Goal: Information Seeking & Learning: Check status

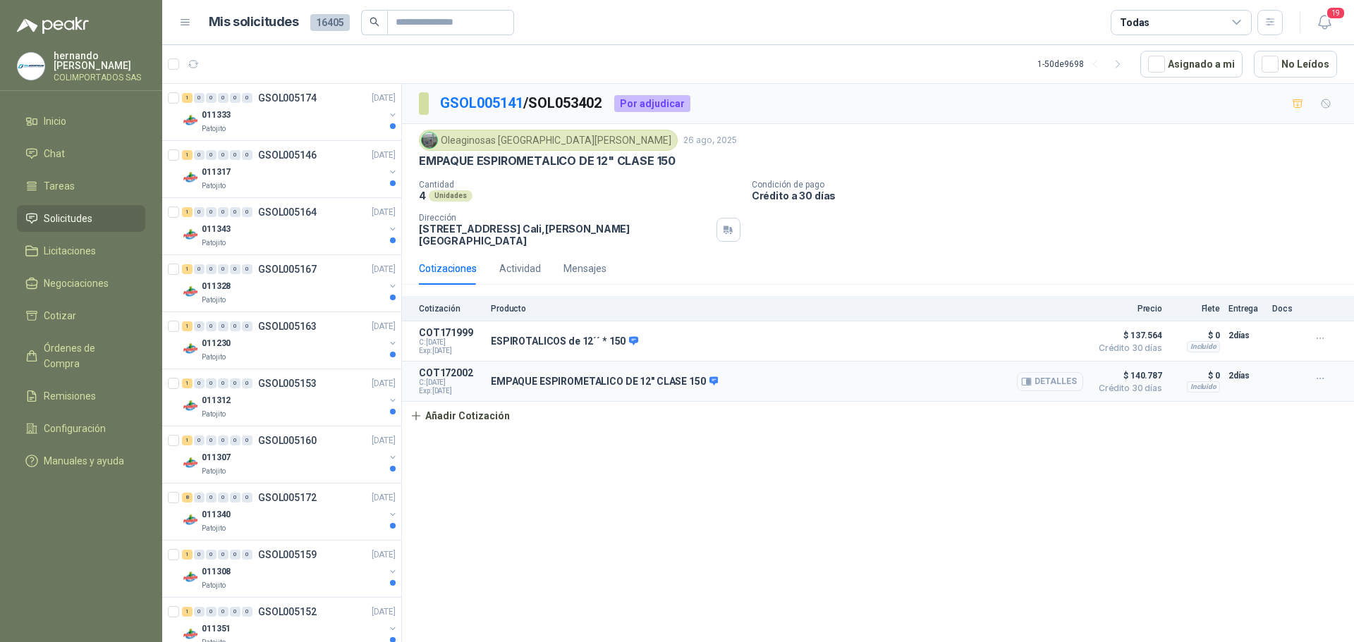
click at [1050, 372] on button "Detalles" at bounding box center [1050, 381] width 66 height 19
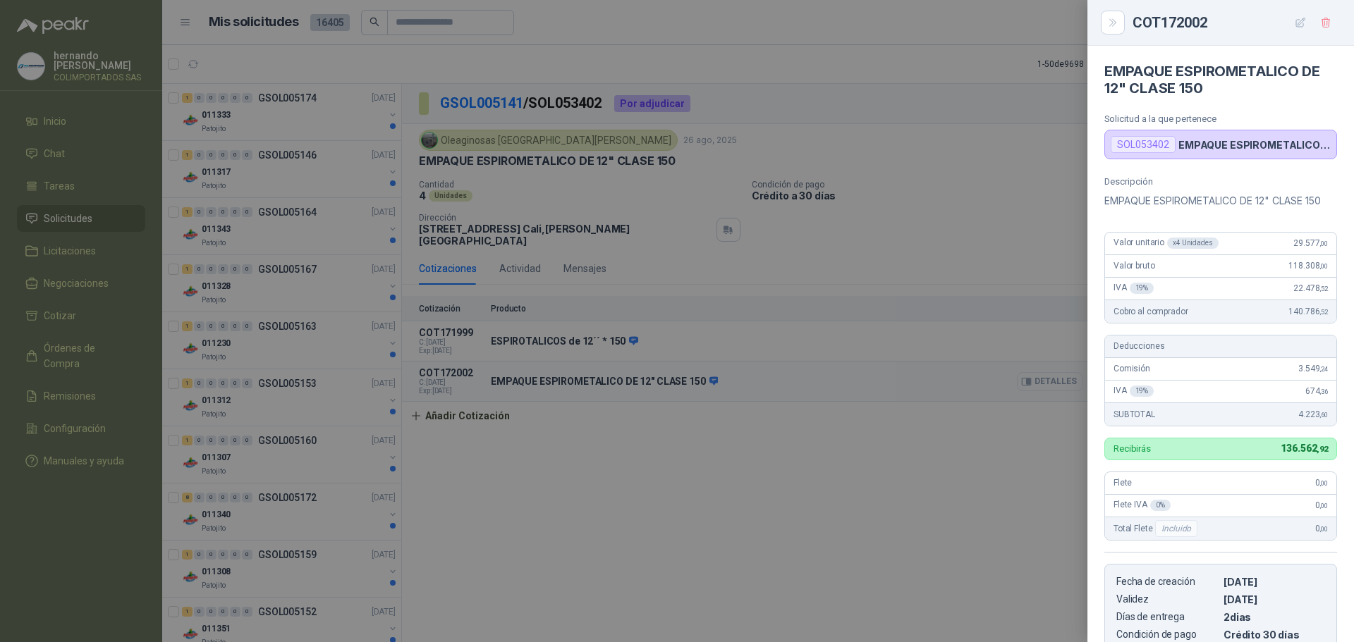
scroll to position [255, 0]
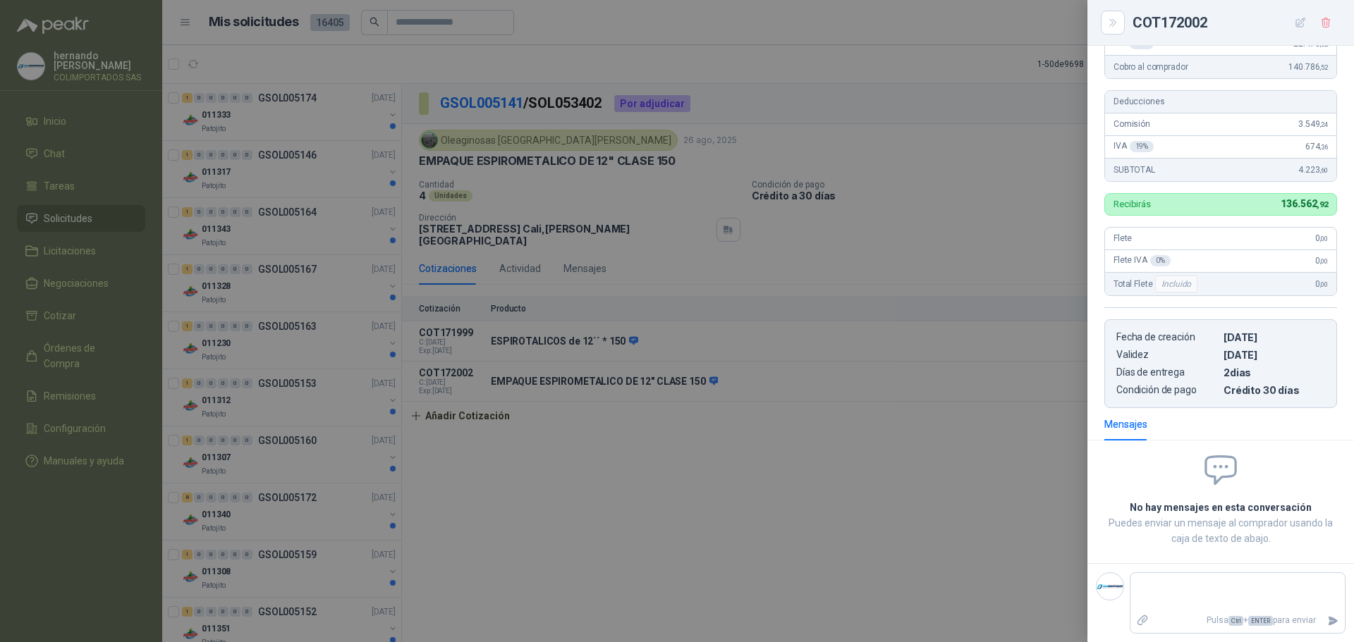
click at [795, 541] on div at bounding box center [677, 321] width 1354 height 642
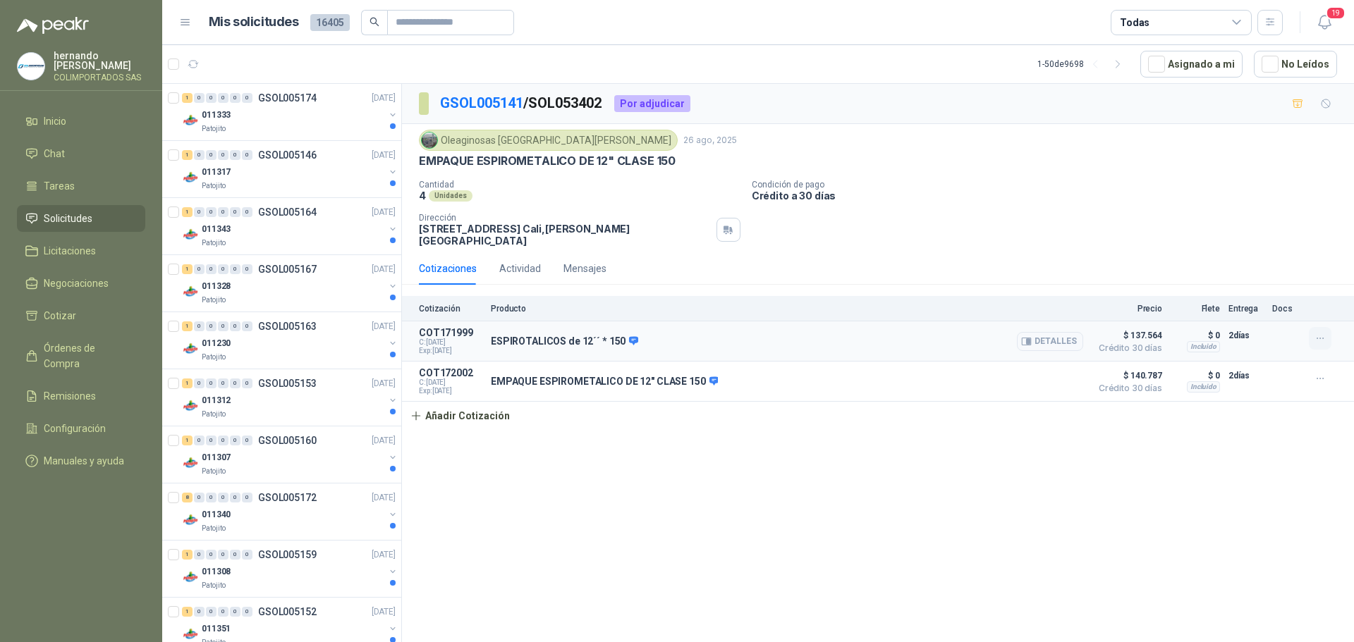
click at [1316, 333] on icon "button" at bounding box center [1320, 339] width 12 height 12
click at [1264, 297] on button "Eliminar" at bounding box center [1291, 297] width 113 height 23
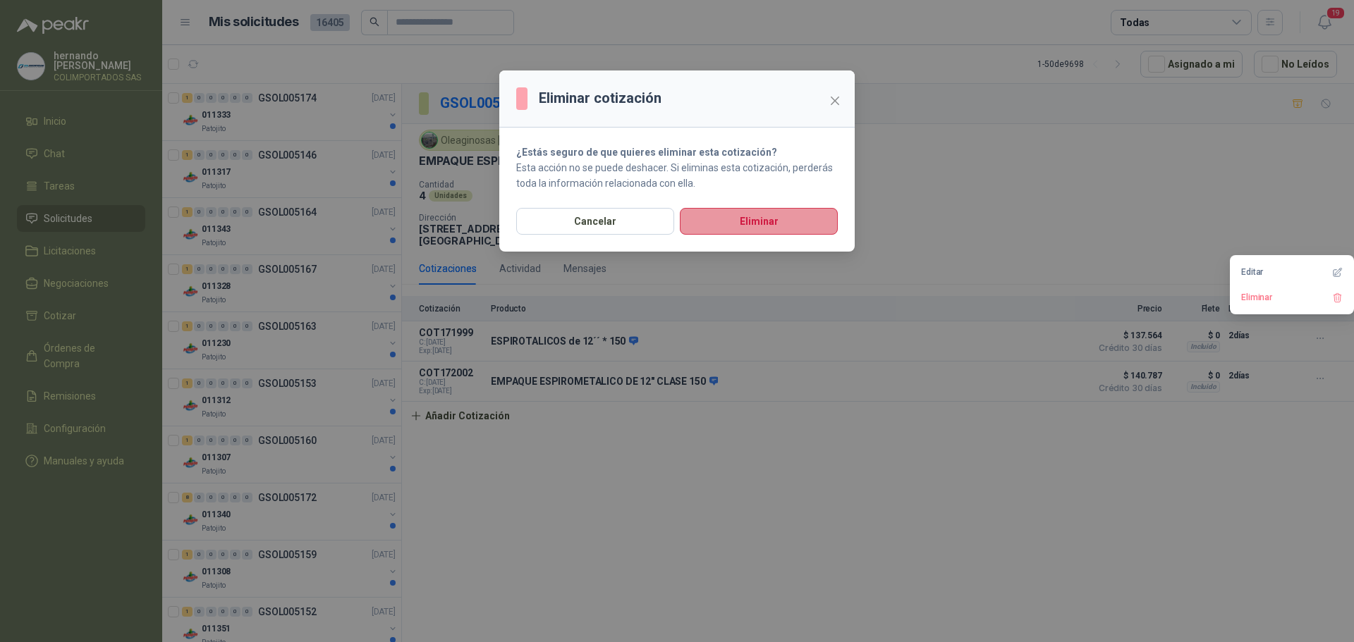
click at [790, 219] on button "Eliminar" at bounding box center [759, 221] width 158 height 27
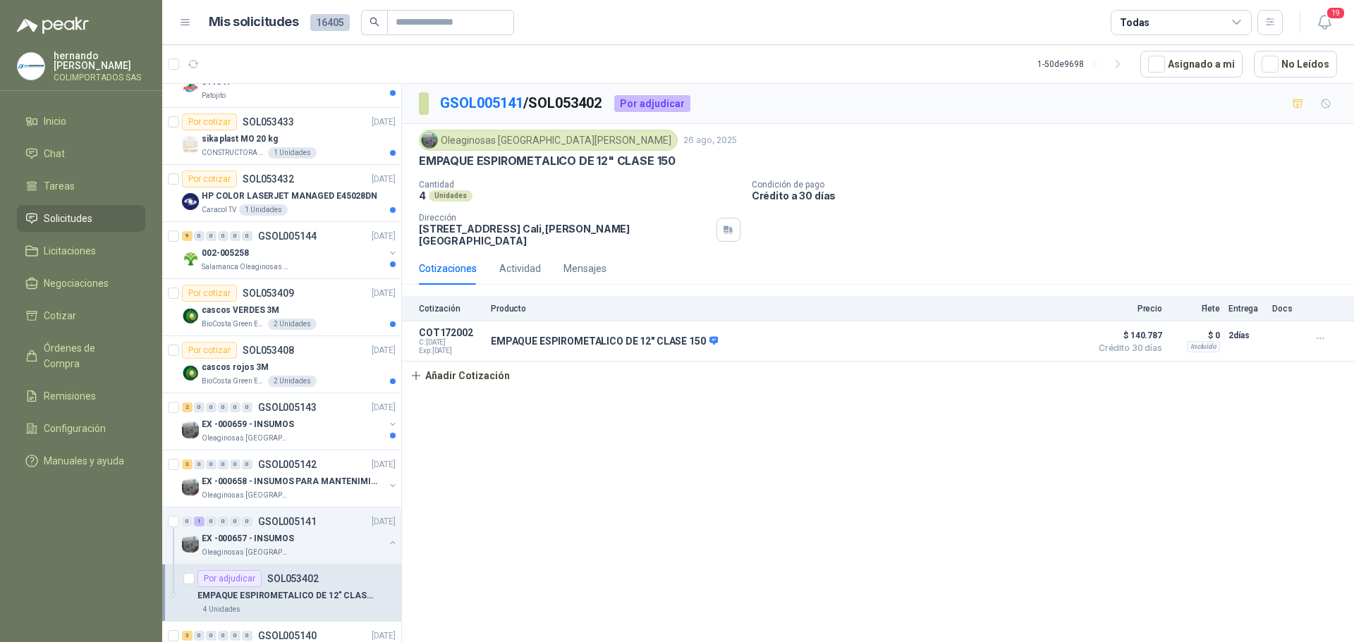
scroll to position [1128, 0]
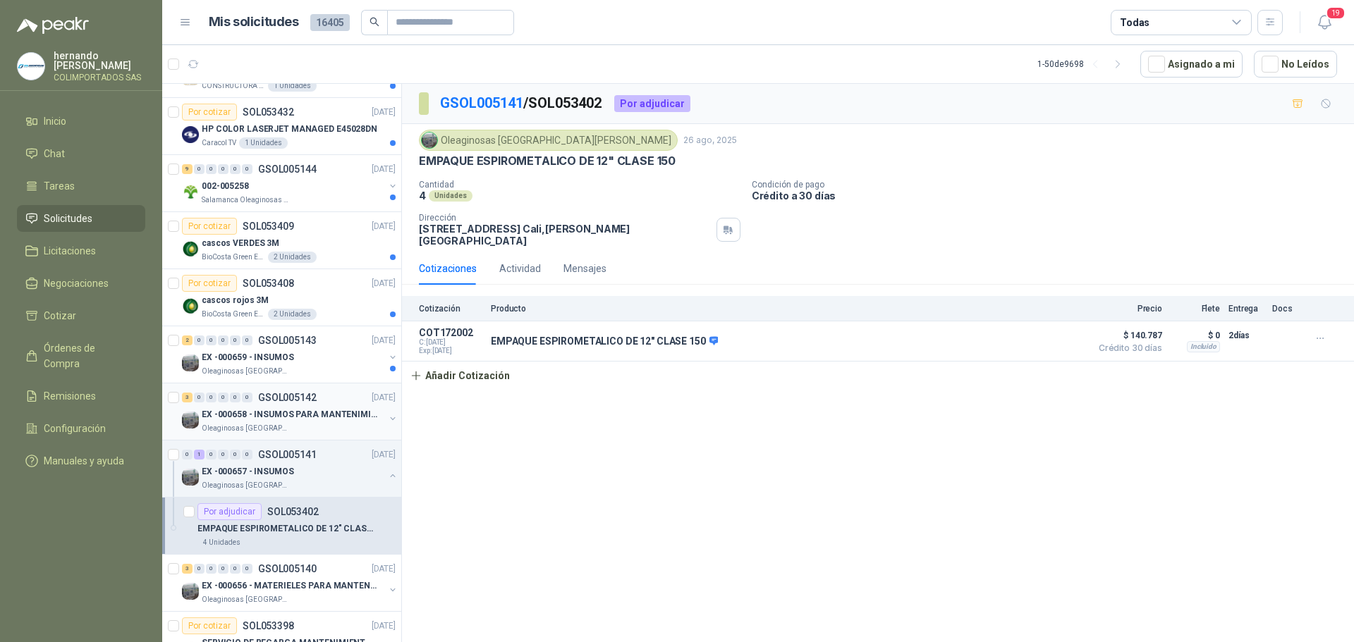
click at [387, 417] on button "button" at bounding box center [392, 418] width 11 height 11
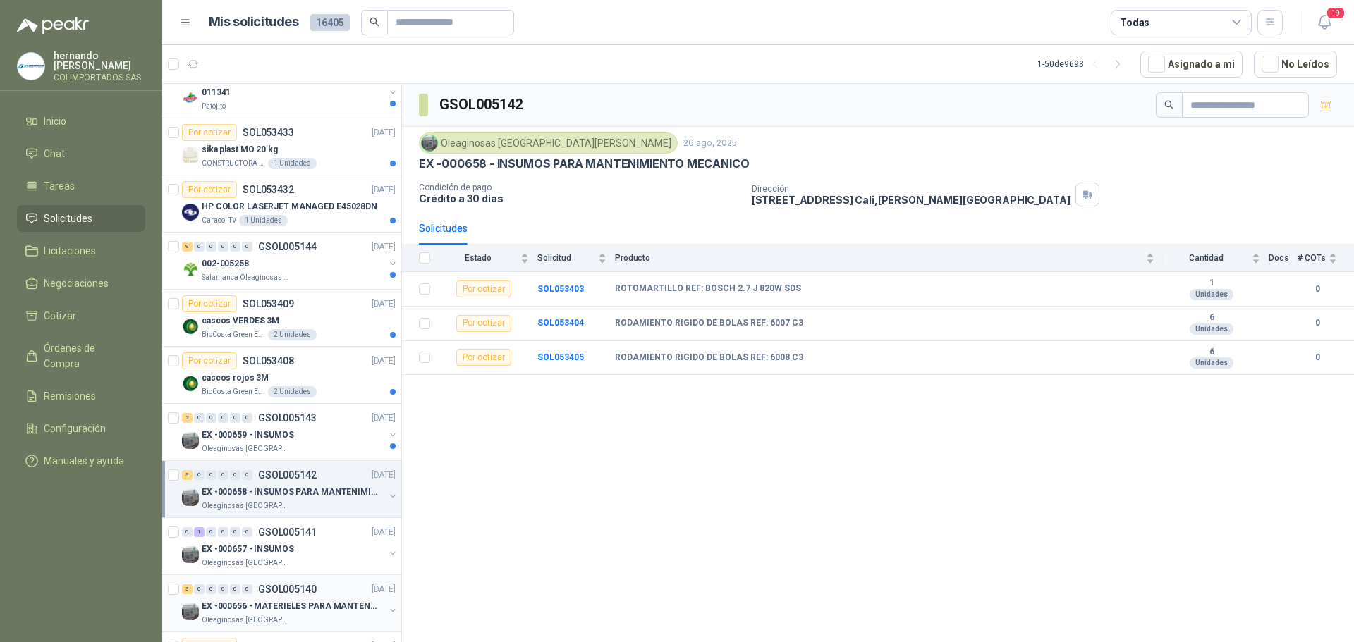
scroll to position [987, 0]
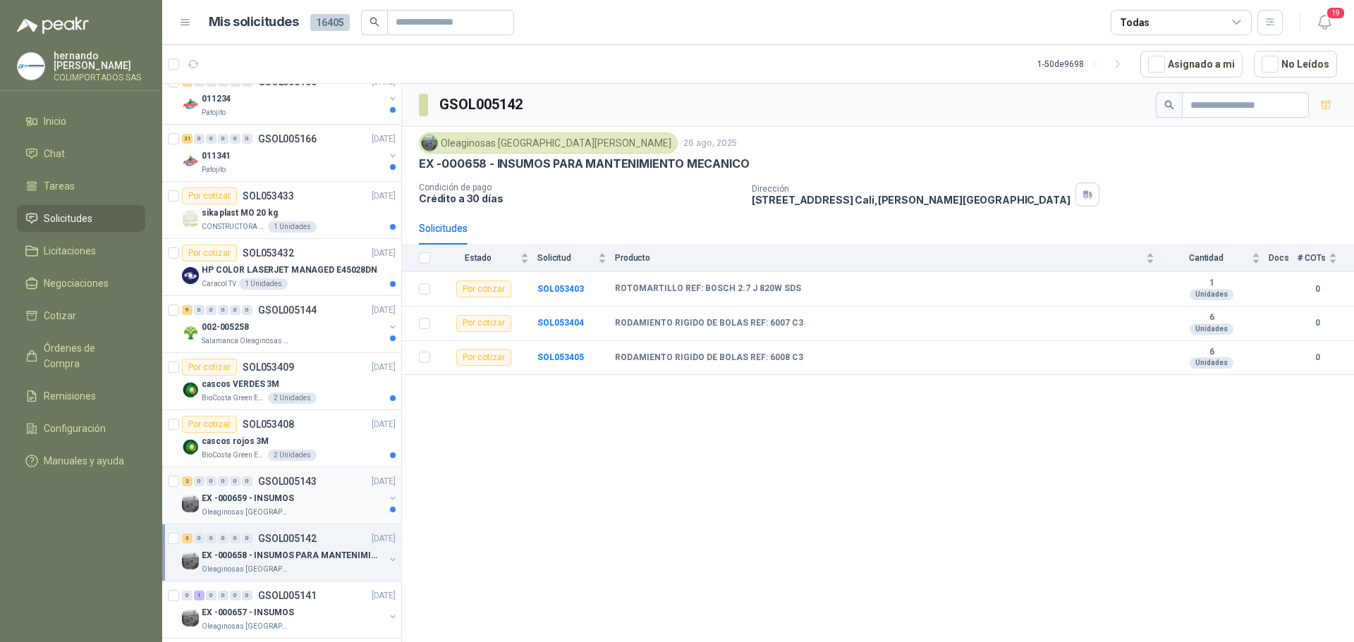
click at [333, 501] on div "EX -000659 - INSUMOS" at bounding box center [293, 498] width 183 height 17
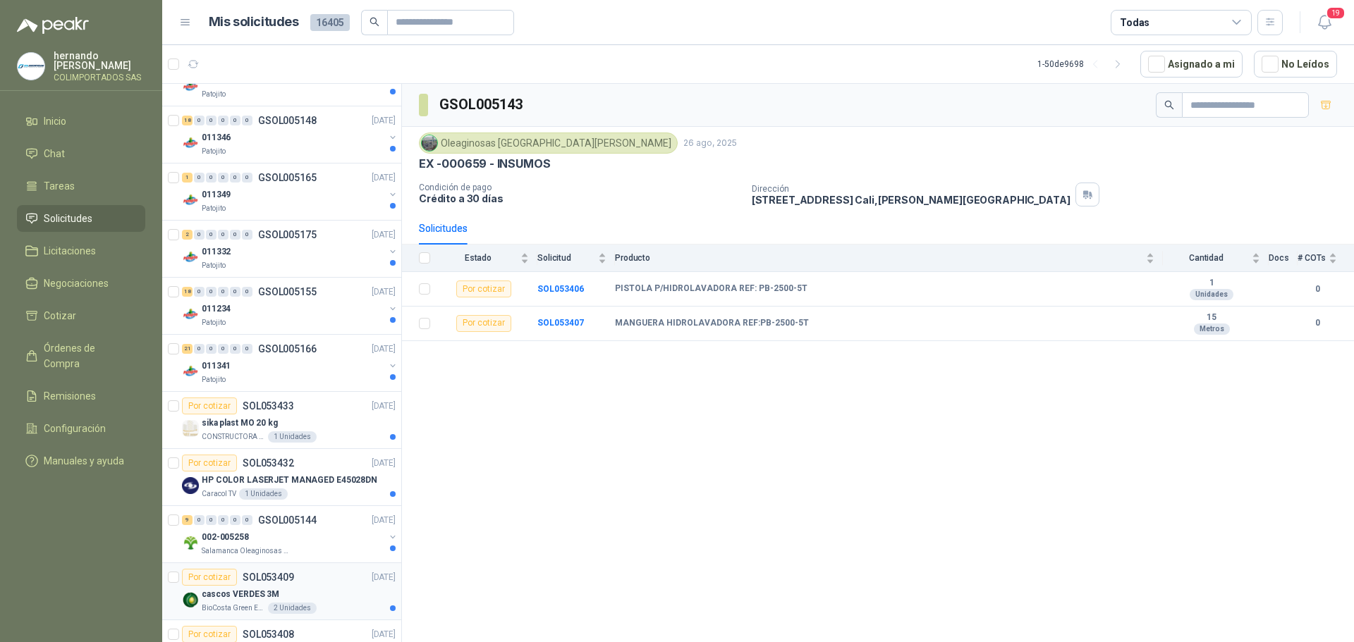
scroll to position [776, 0]
click at [275, 370] on div "011341" at bounding box center [293, 367] width 183 height 17
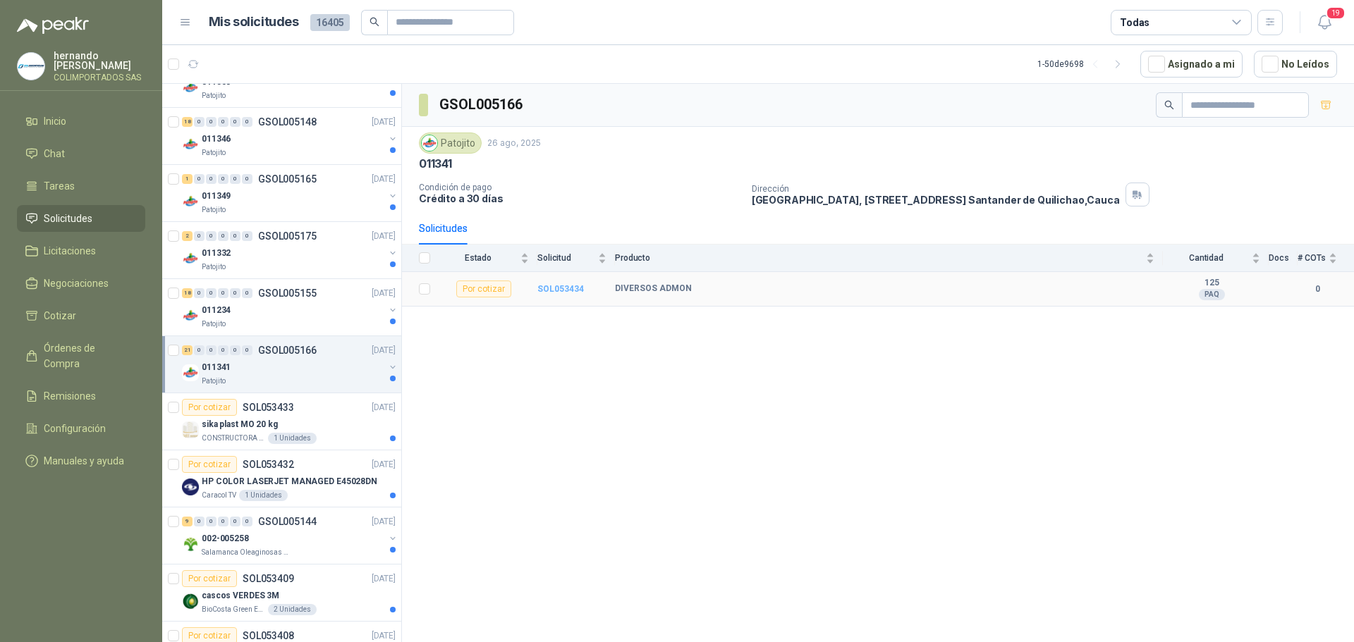
click at [564, 288] on b "SOL053434" at bounding box center [560, 289] width 47 height 10
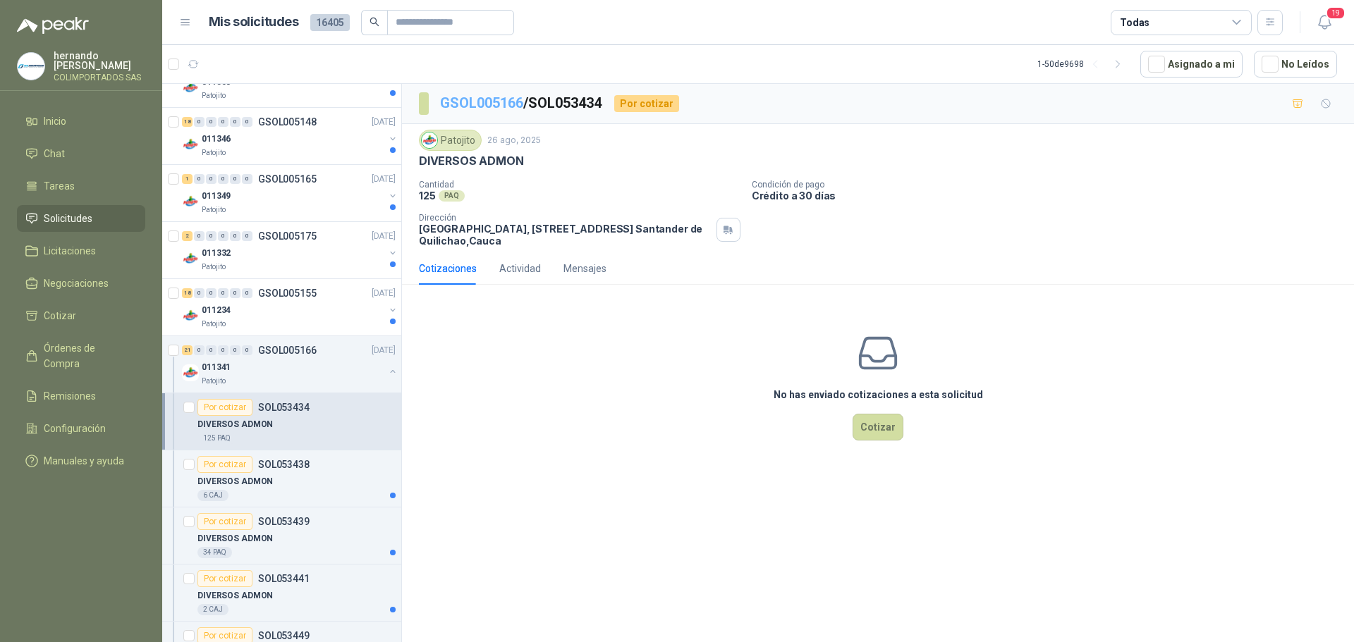
click at [482, 103] on link "GSOL005166" at bounding box center [481, 102] width 83 height 17
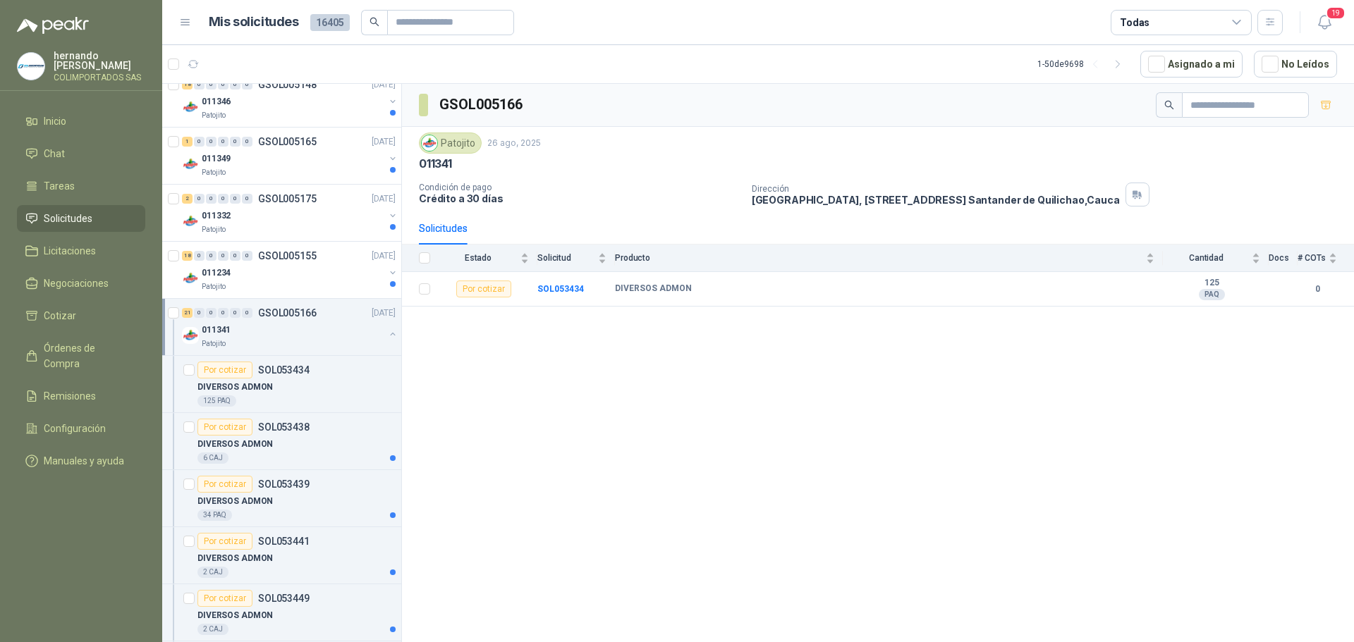
scroll to position [776, 0]
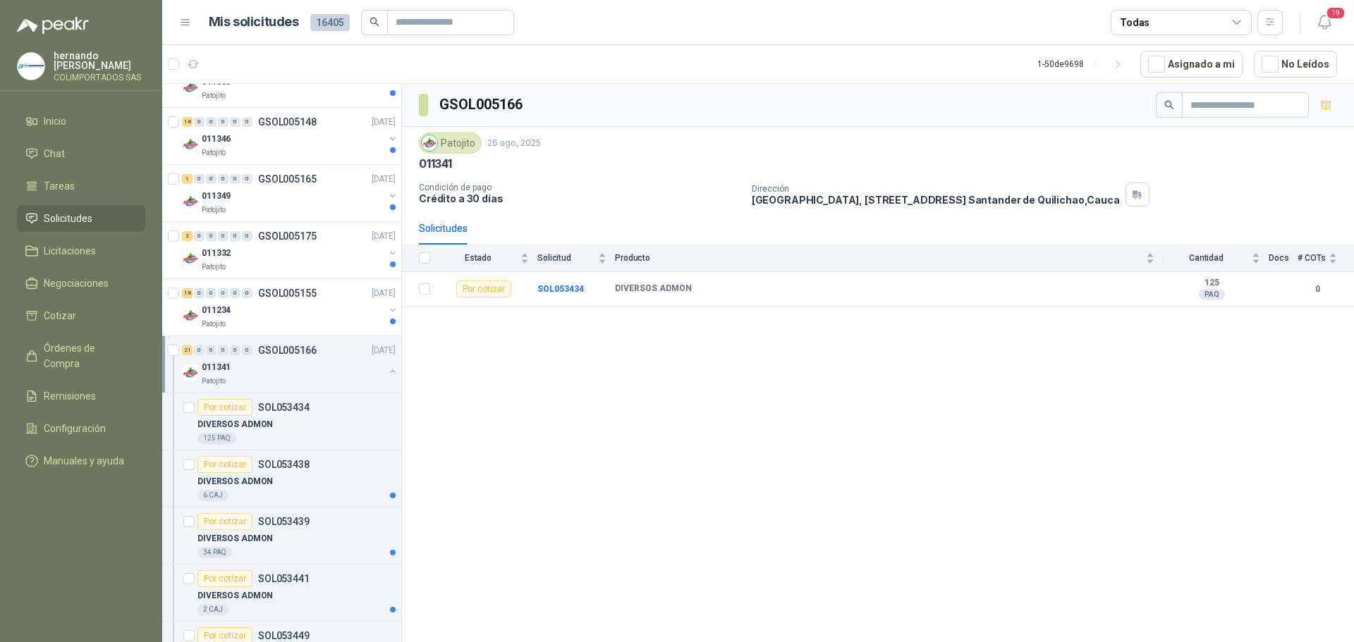
click at [387, 371] on button "button" at bounding box center [392, 371] width 11 height 11
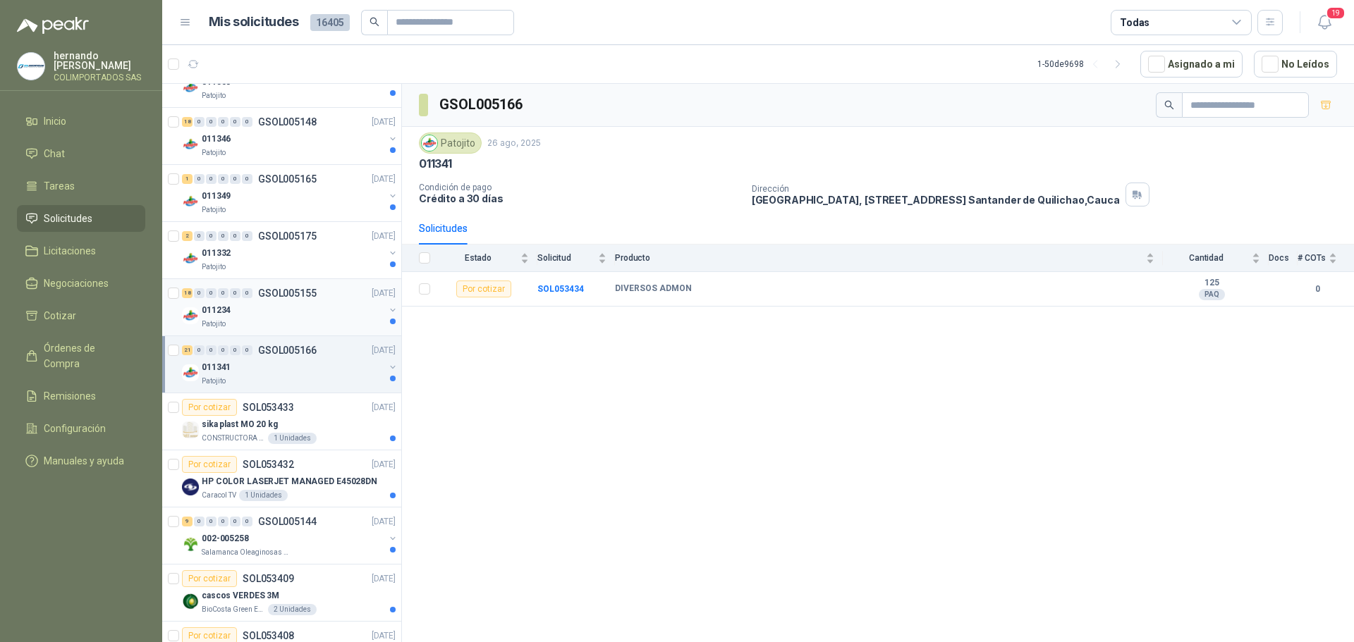
click at [297, 317] on div "011234" at bounding box center [293, 310] width 183 height 17
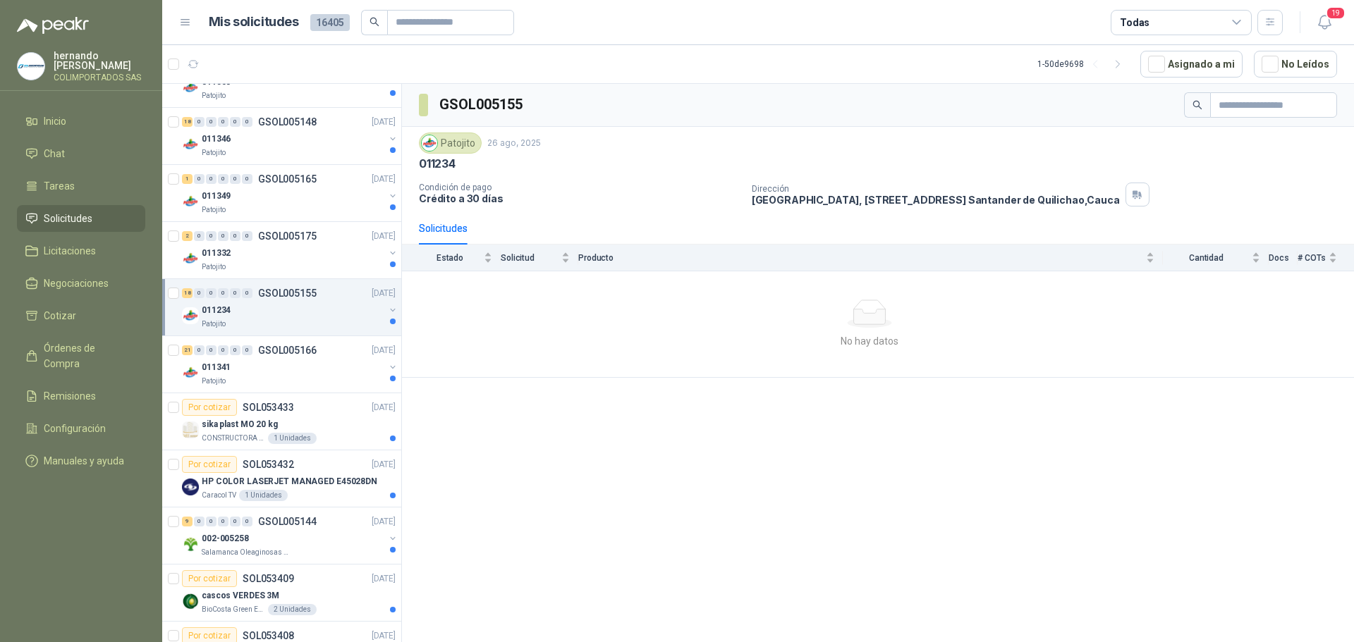
click at [387, 307] on button "button" at bounding box center [392, 310] width 11 height 11
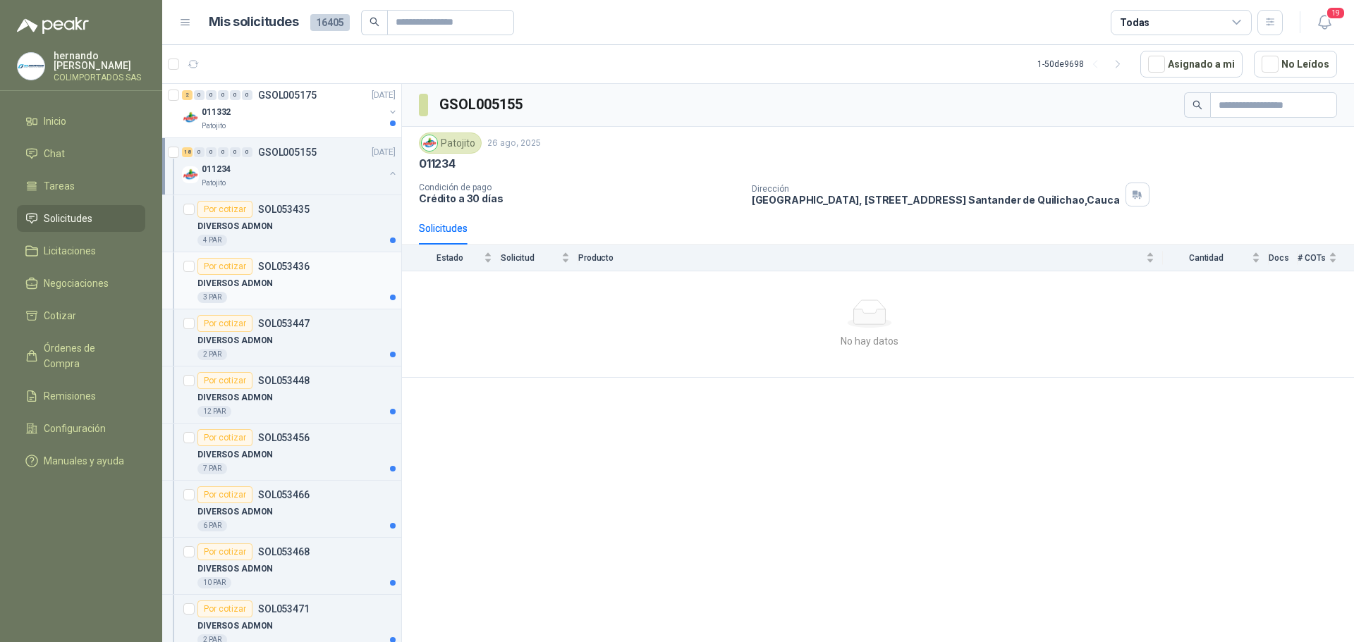
scroll to position [846, 0]
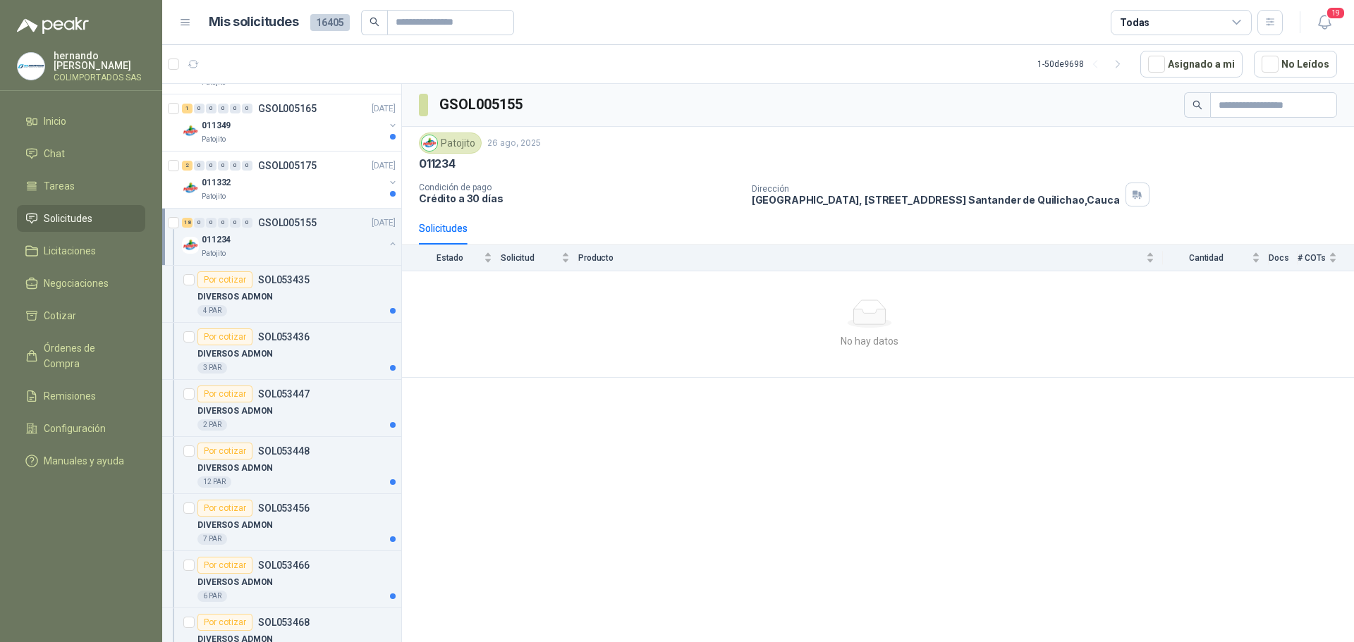
click at [387, 243] on button "button" at bounding box center [392, 243] width 11 height 11
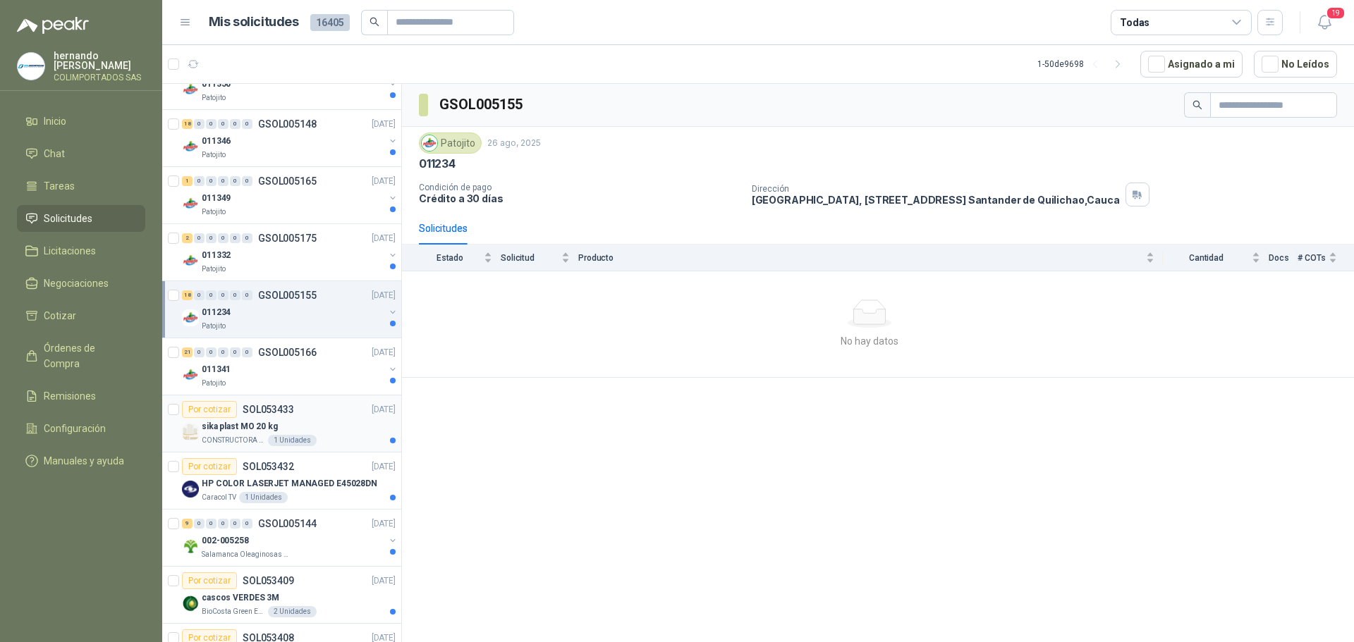
scroll to position [705, 0]
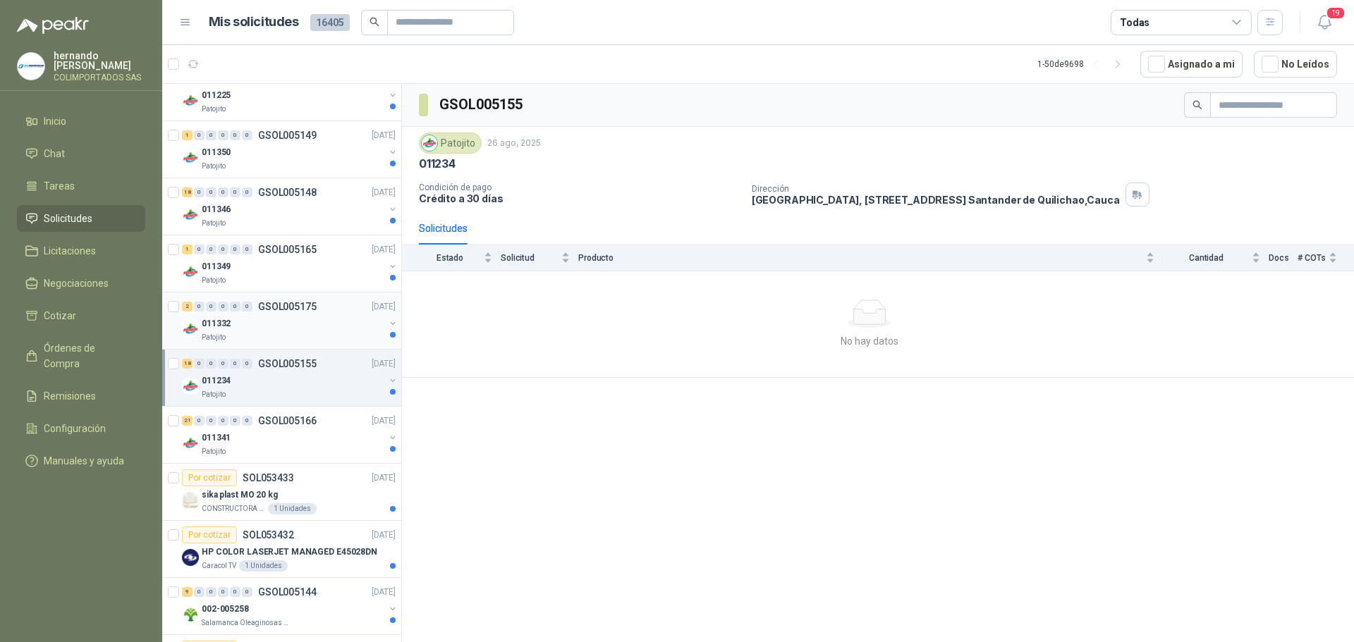
click at [280, 324] on div "011332" at bounding box center [293, 323] width 183 height 17
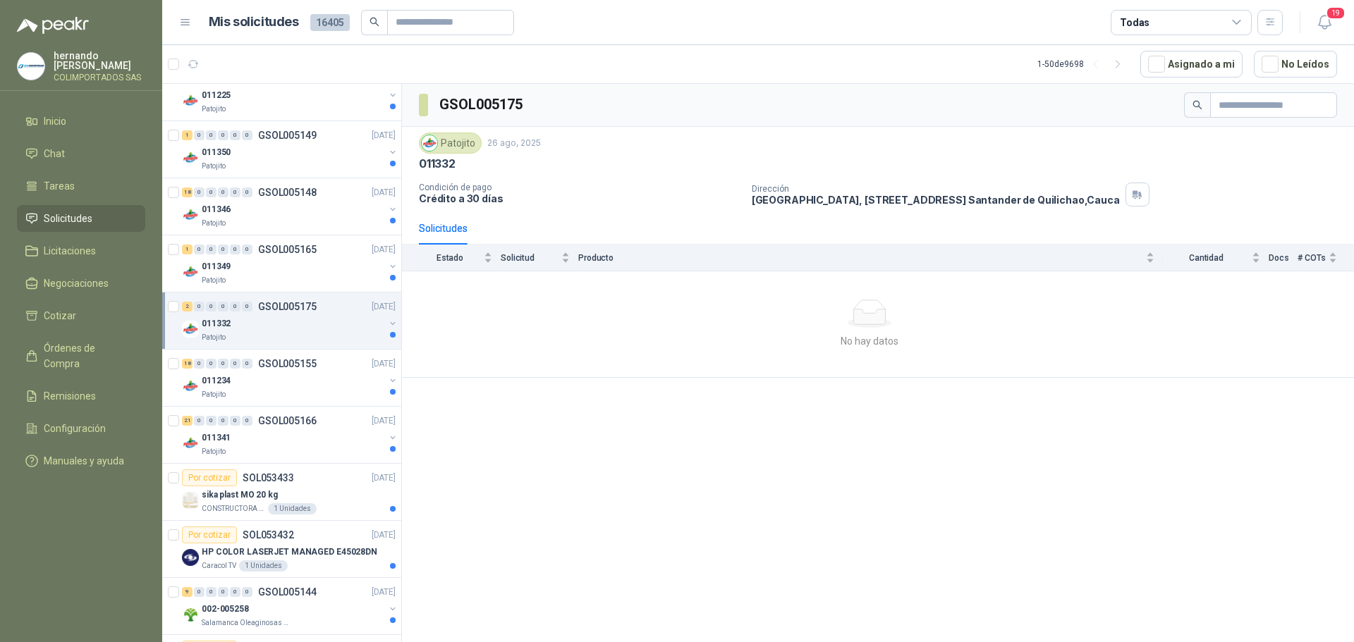
click at [387, 322] on button "button" at bounding box center [392, 323] width 11 height 11
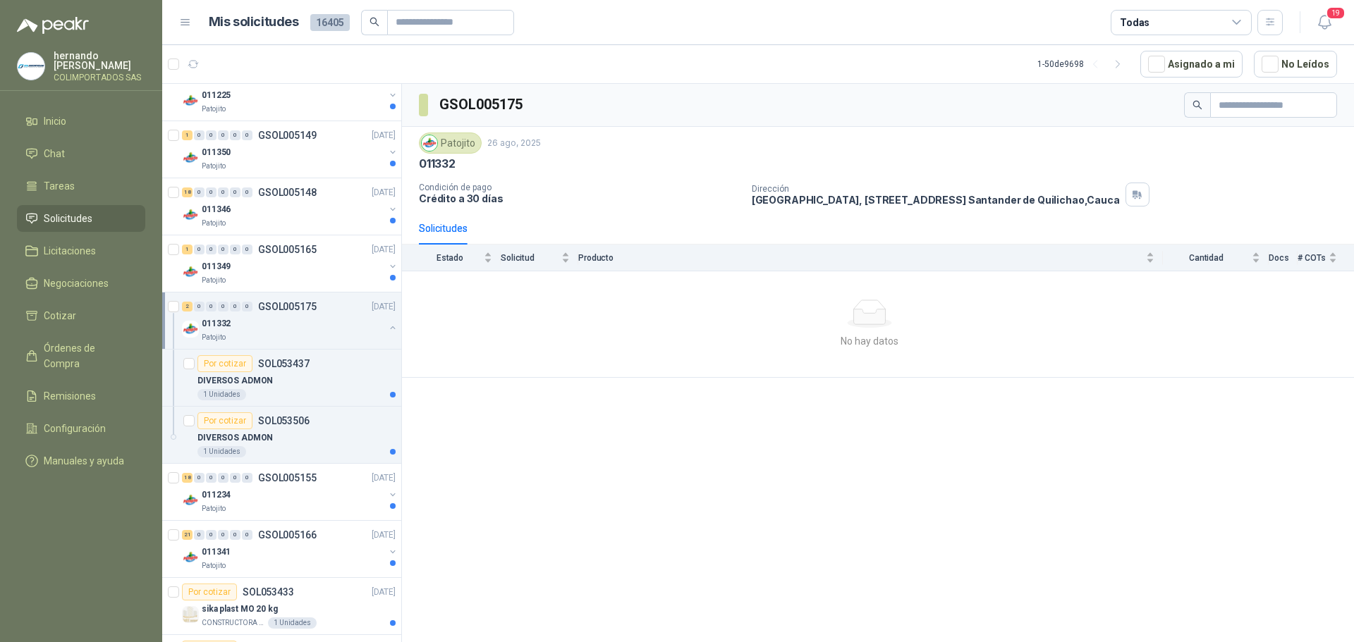
click at [387, 327] on button "button" at bounding box center [392, 327] width 11 height 11
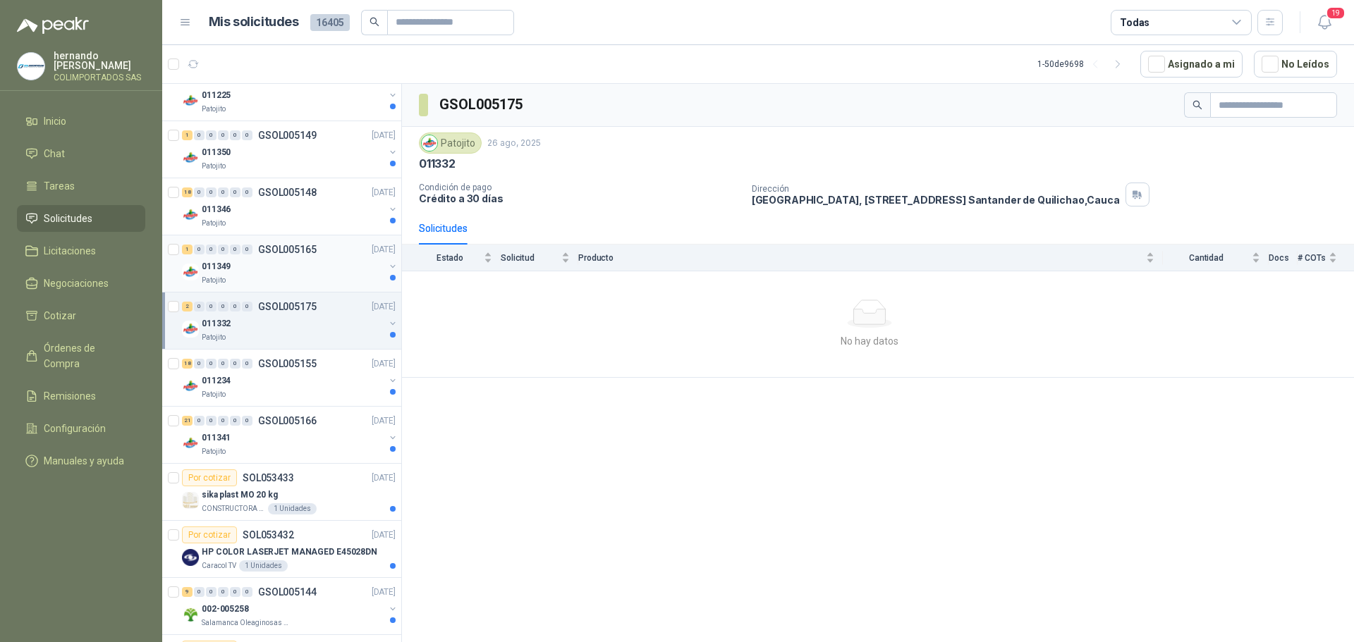
click at [308, 281] on div "Patojito" at bounding box center [293, 280] width 183 height 11
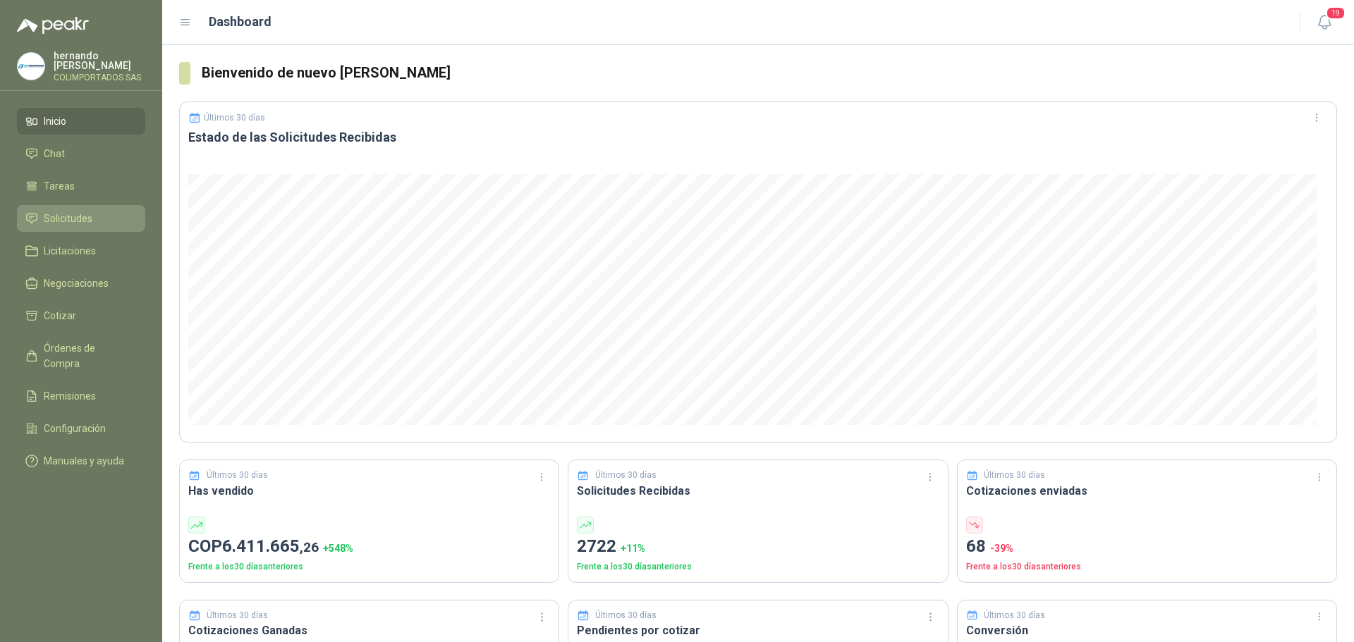
click at [102, 214] on li "Solicitudes" at bounding box center [80, 219] width 111 height 16
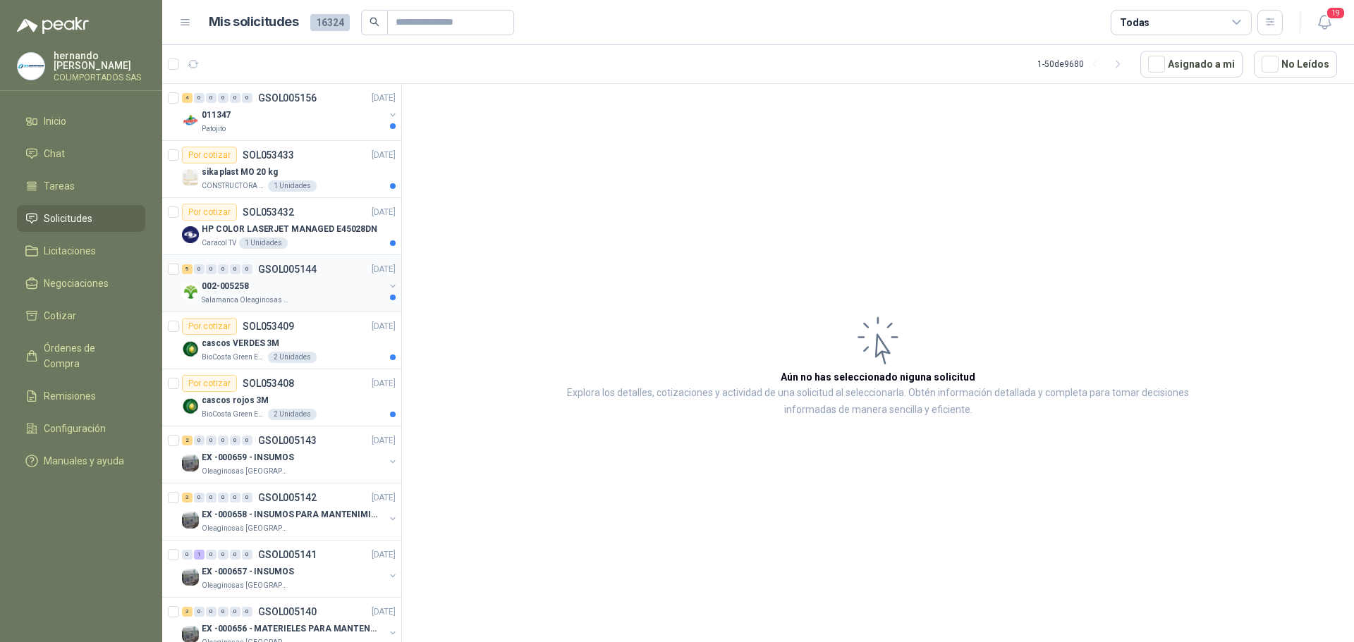
click at [286, 280] on div "002-005258" at bounding box center [293, 286] width 183 height 17
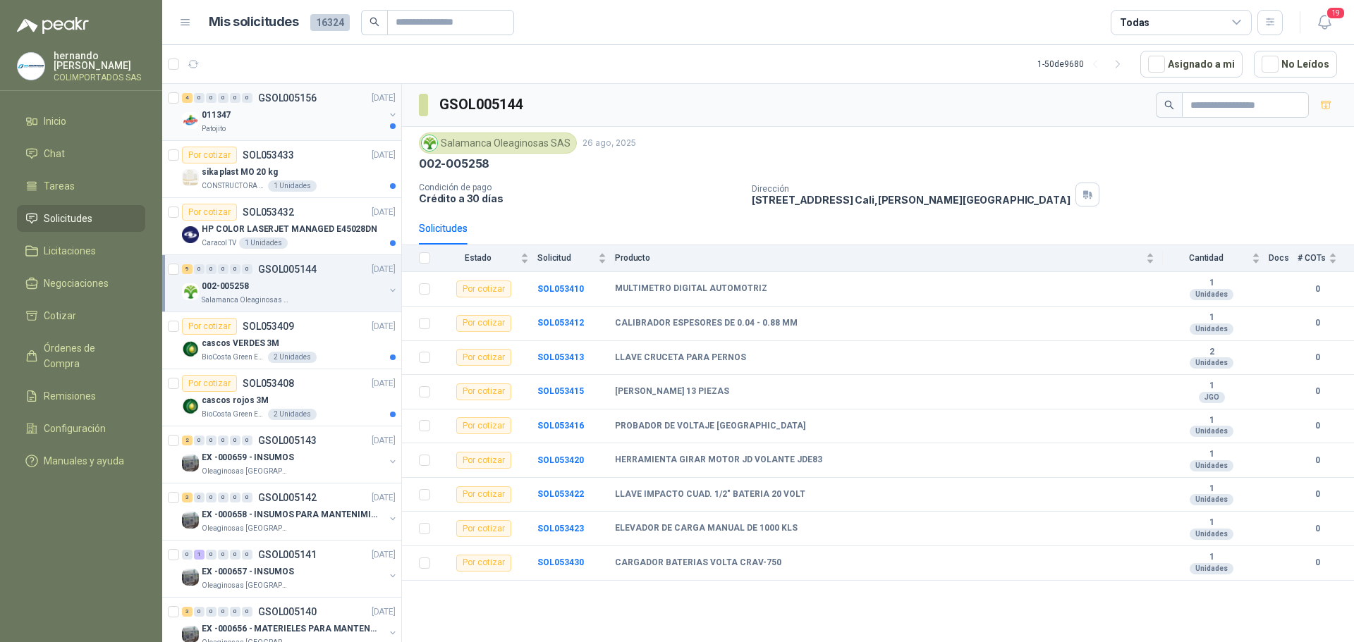
click at [317, 121] on div "011347" at bounding box center [293, 114] width 183 height 17
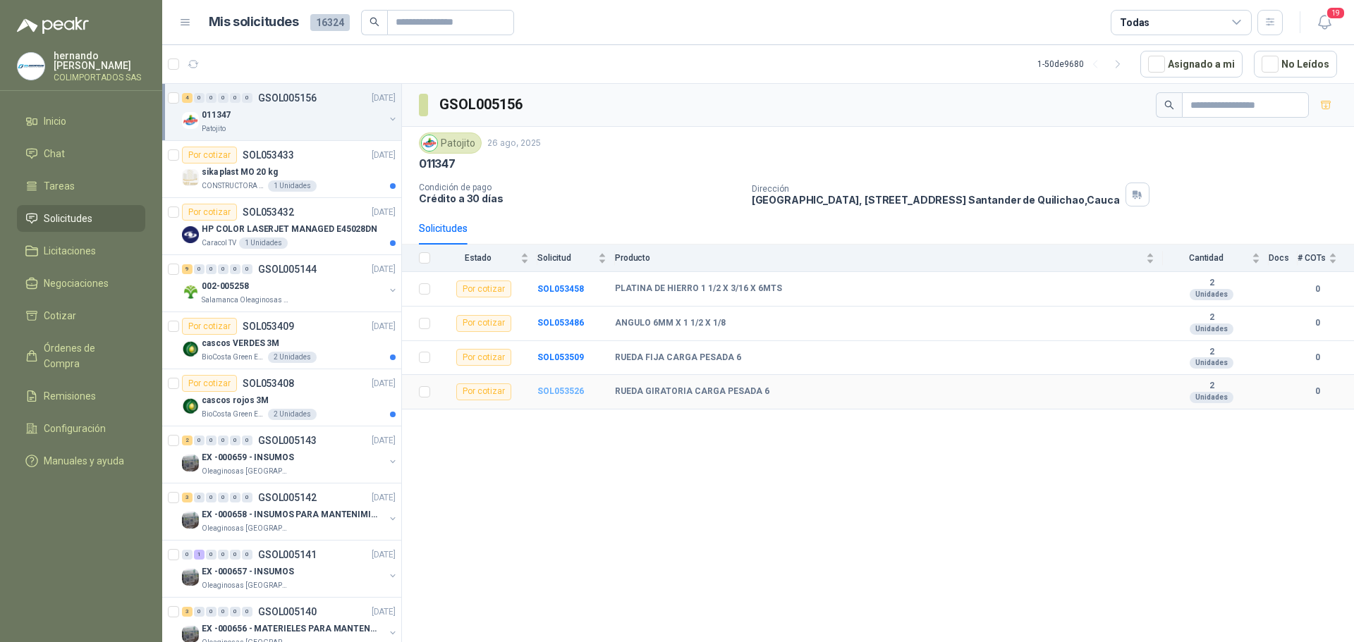
click at [561, 388] on b "SOL053526" at bounding box center [560, 391] width 47 height 10
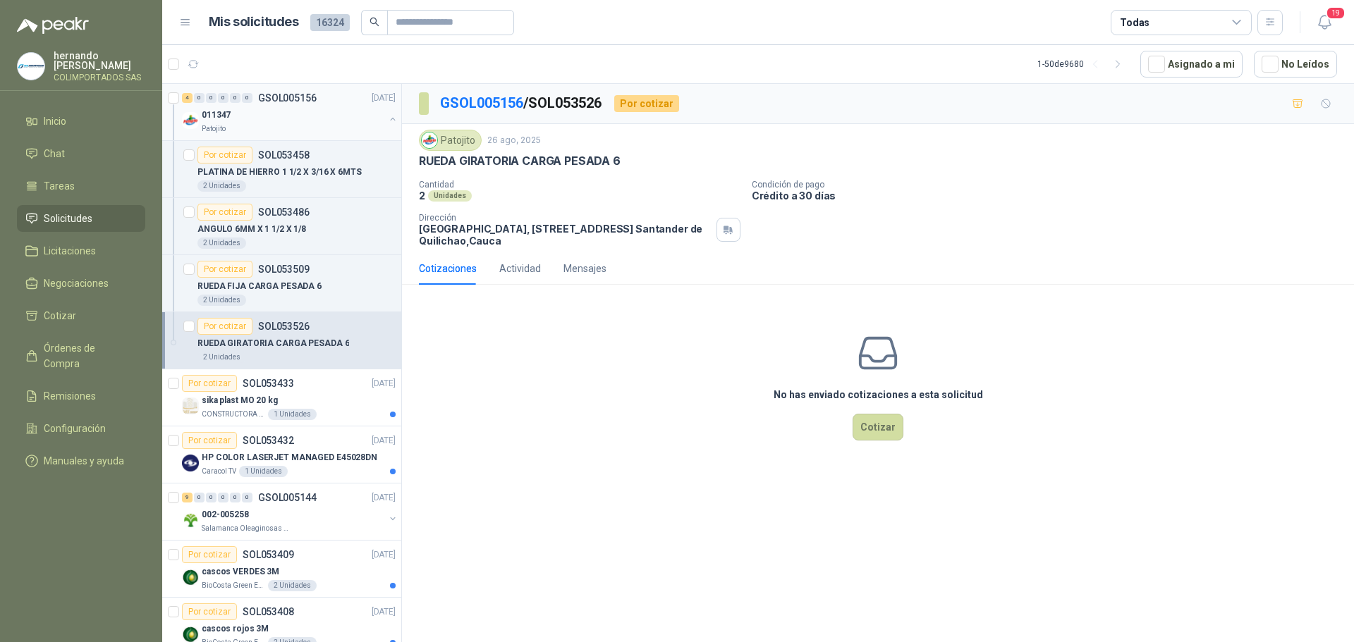
click at [387, 117] on button "button" at bounding box center [392, 119] width 11 height 11
